Goal: Task Accomplishment & Management: Manage account settings

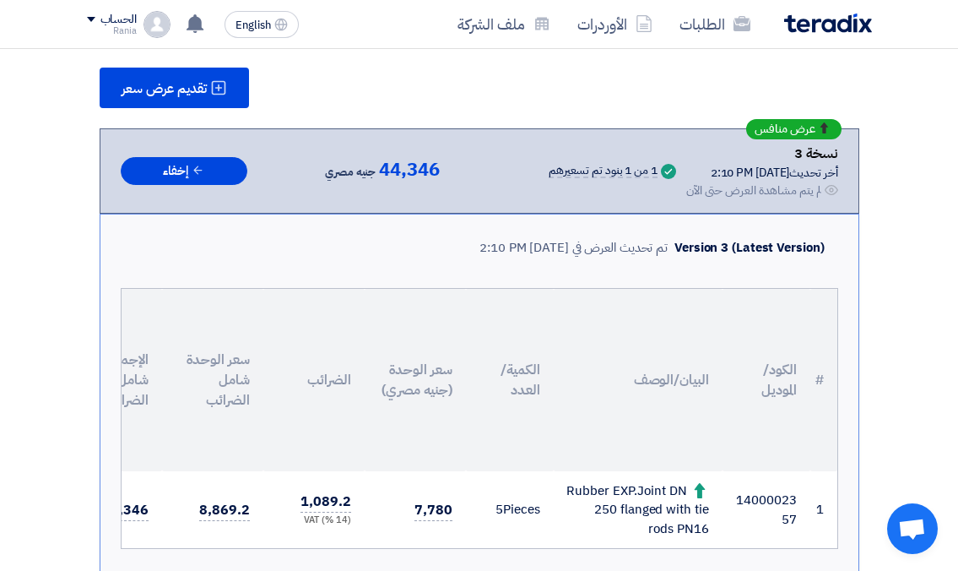
scroll to position [84, 0]
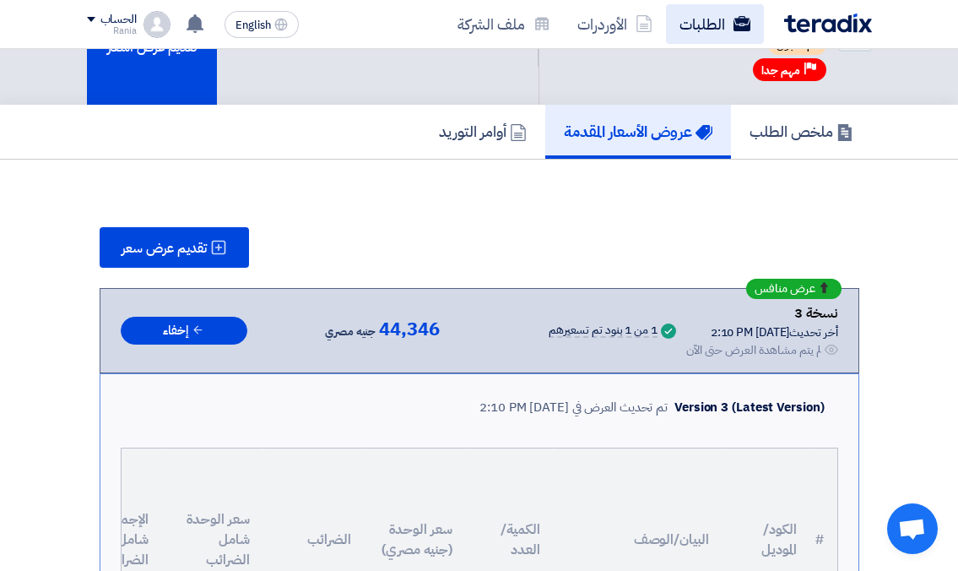
click at [695, 25] on link "الطلبات" at bounding box center [715, 24] width 98 height 40
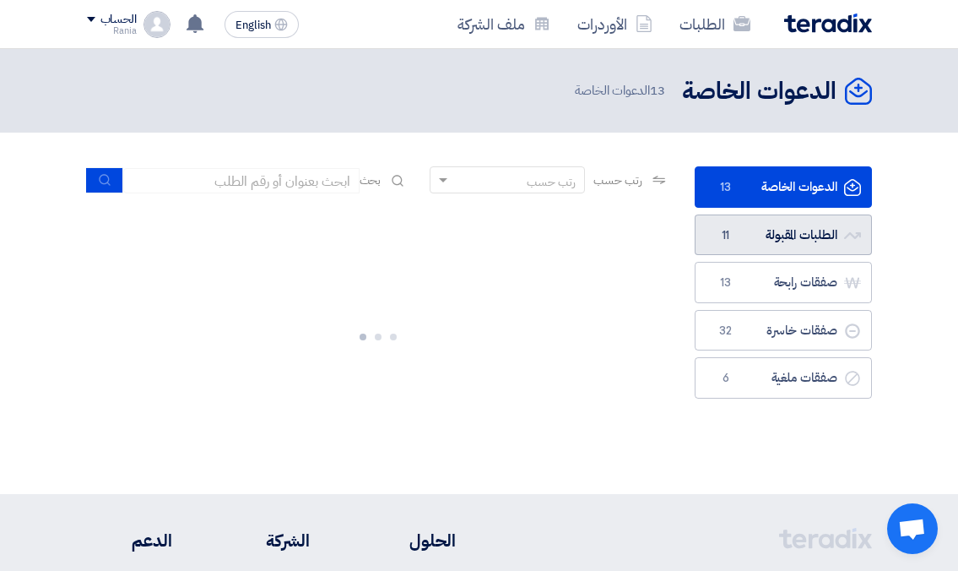
click at [738, 225] on link "الطلبات المقبولة الطلبات المقبولة 11" at bounding box center [783, 234] width 177 height 41
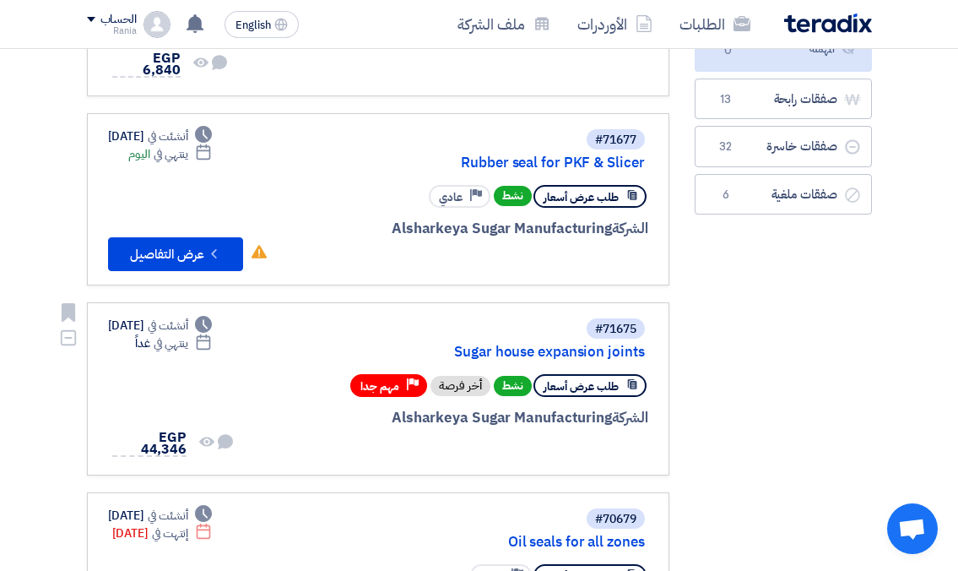
scroll to position [253, 0]
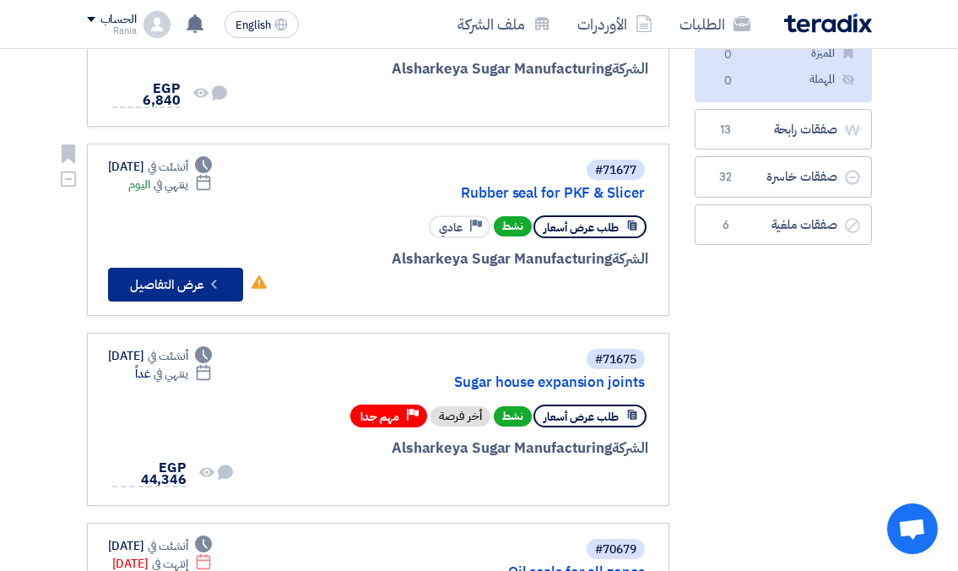
click at [183, 279] on button "Check details عرض التفاصيل" at bounding box center [175, 285] width 135 height 34
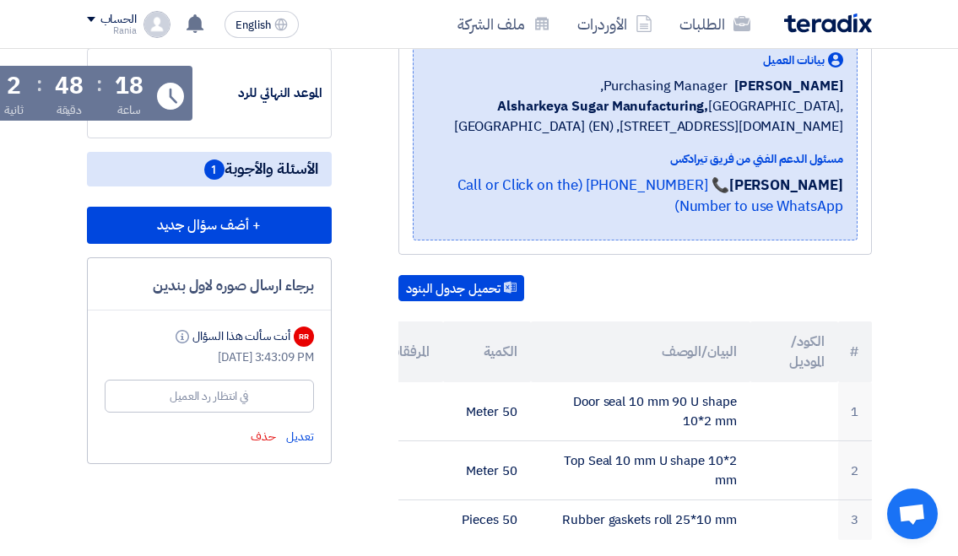
scroll to position [338, 0]
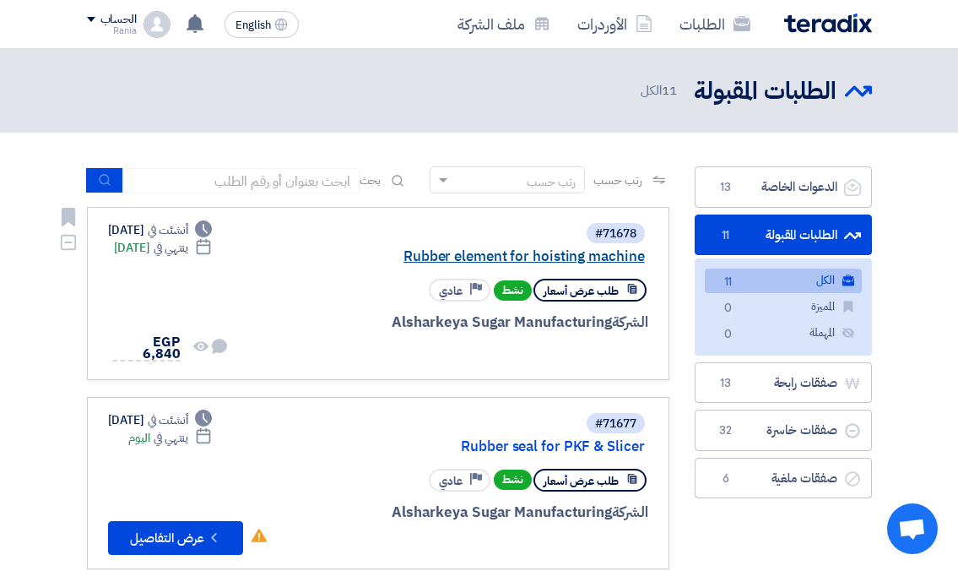
click at [568, 256] on link "Rubber element for hoisting machine" at bounding box center [476, 256] width 338 height 15
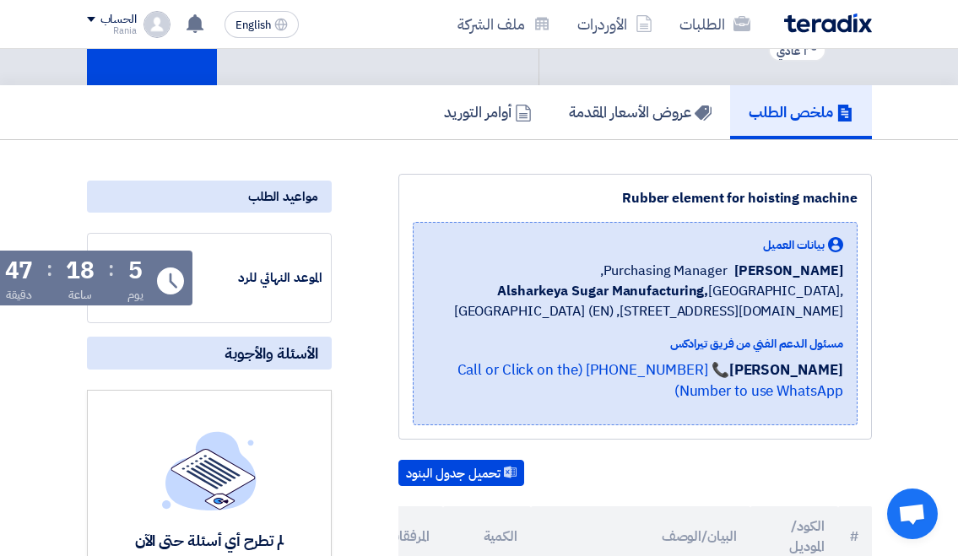
scroll to position [84, 0]
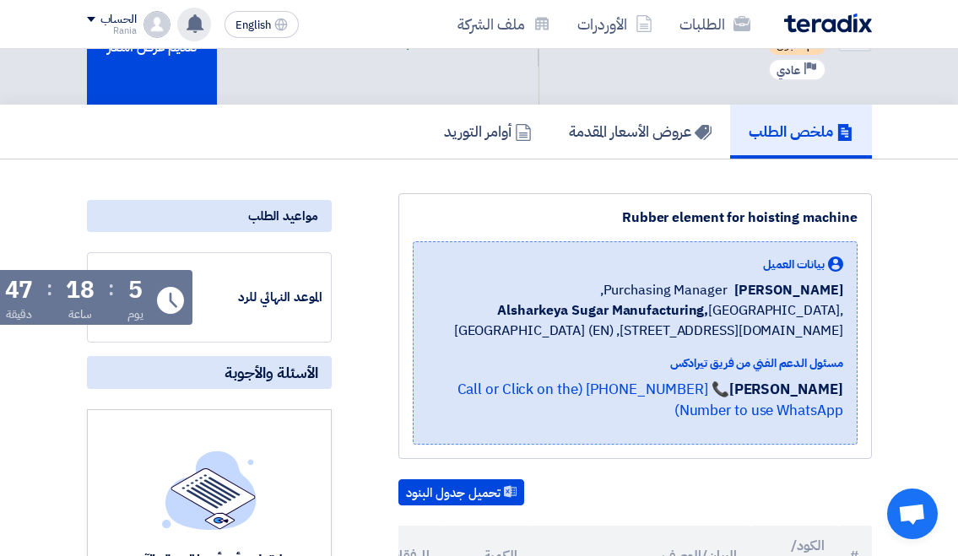
click at [195, 18] on use at bounding box center [195, 23] width 17 height 19
